Goal: Book appointment/travel/reservation

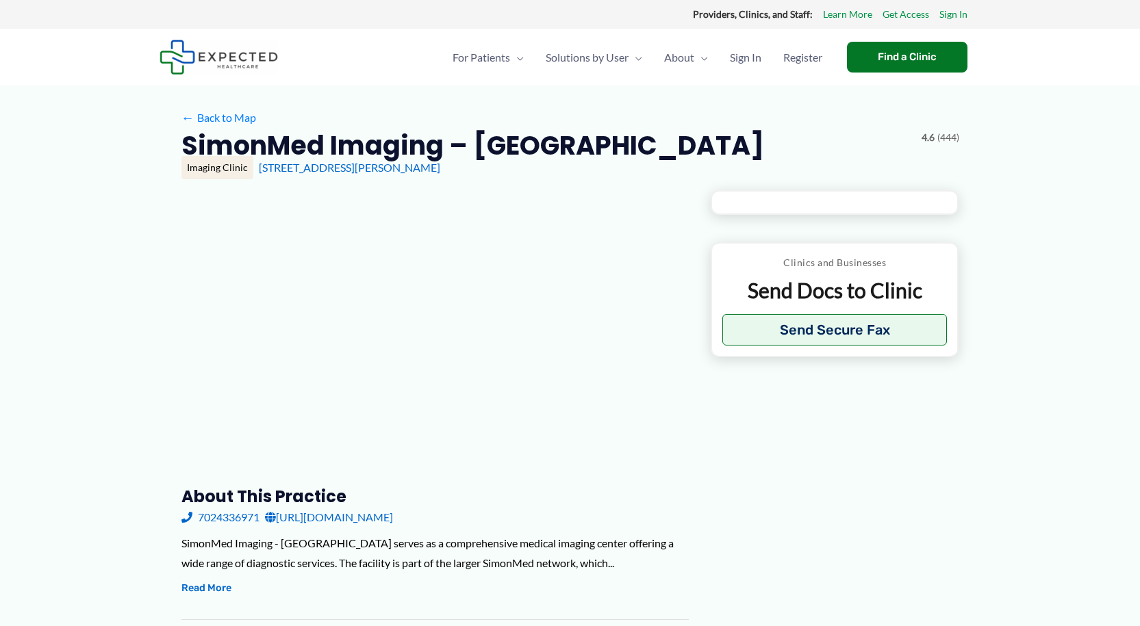
type input "**********"
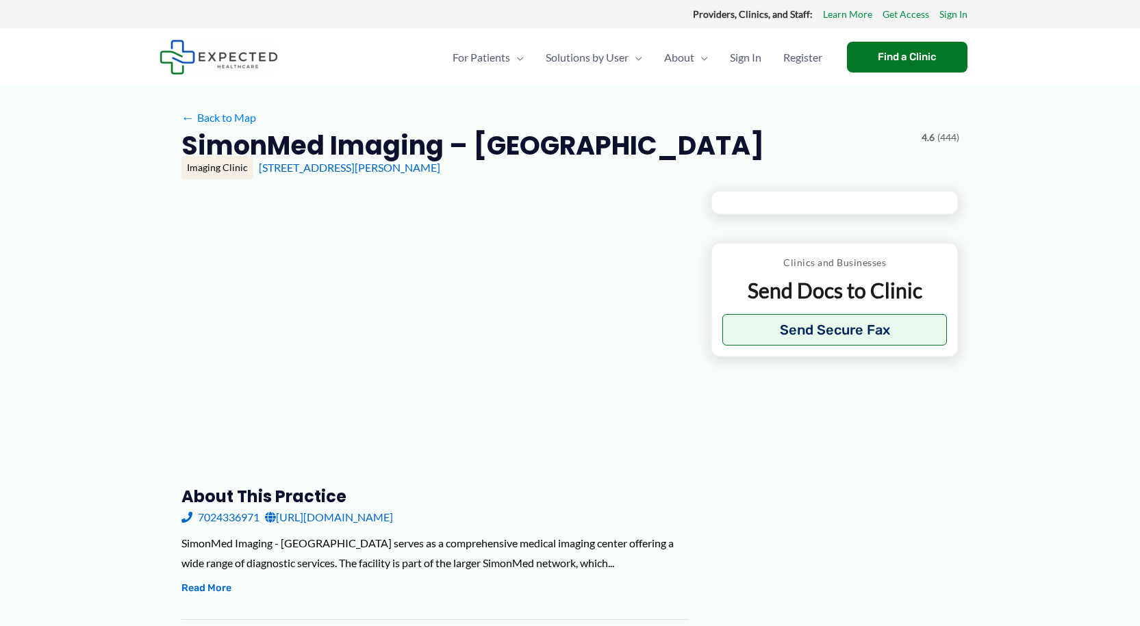
type input "**********"
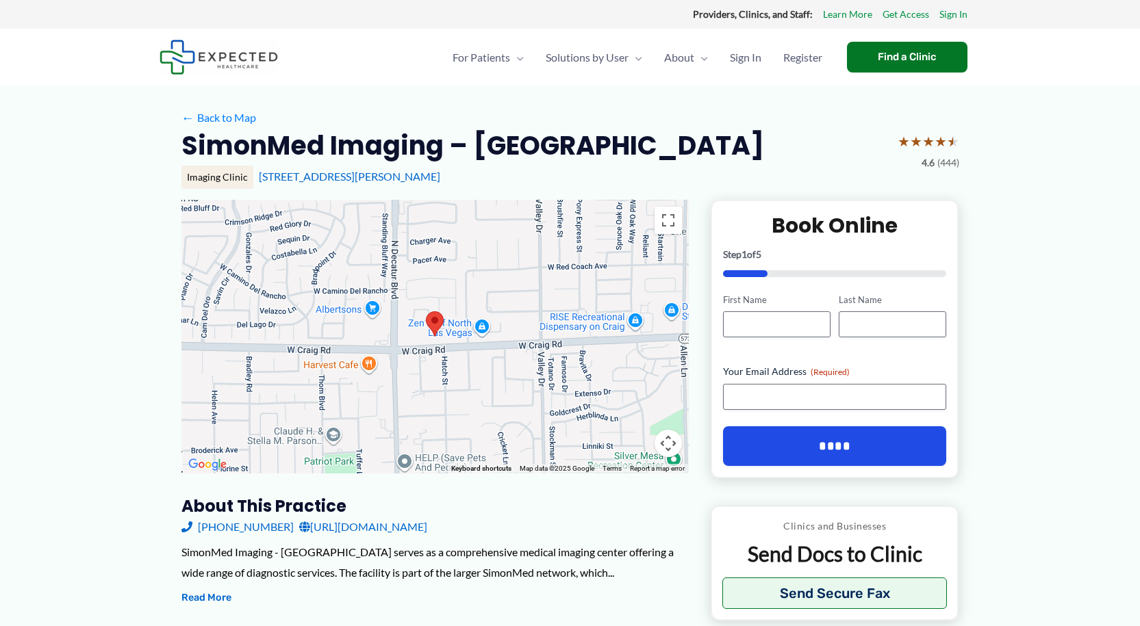
click at [426, 311] on area at bounding box center [426, 311] width 0 height 0
